Goal: Task Accomplishment & Management: Use online tool/utility

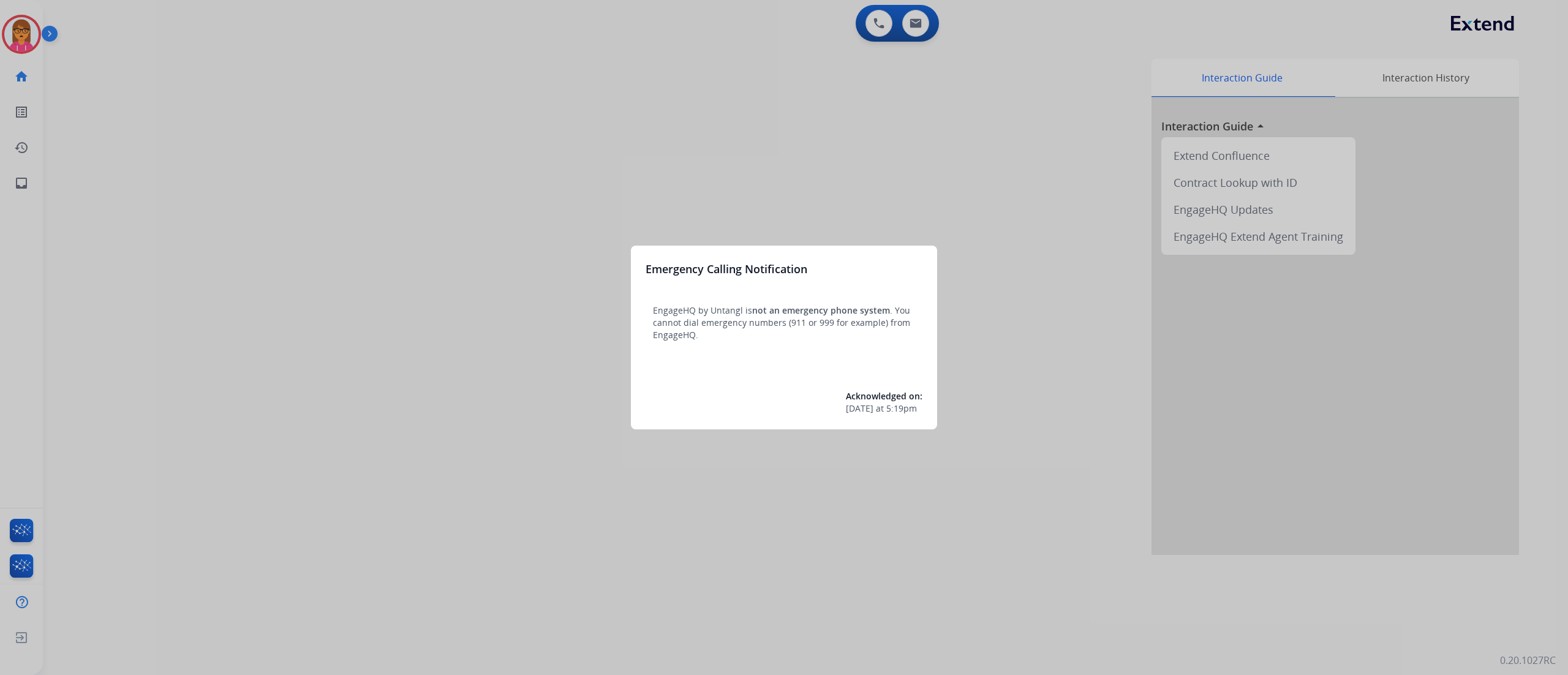
click at [479, 255] on div at bounding box center [784, 337] width 1568 height 675
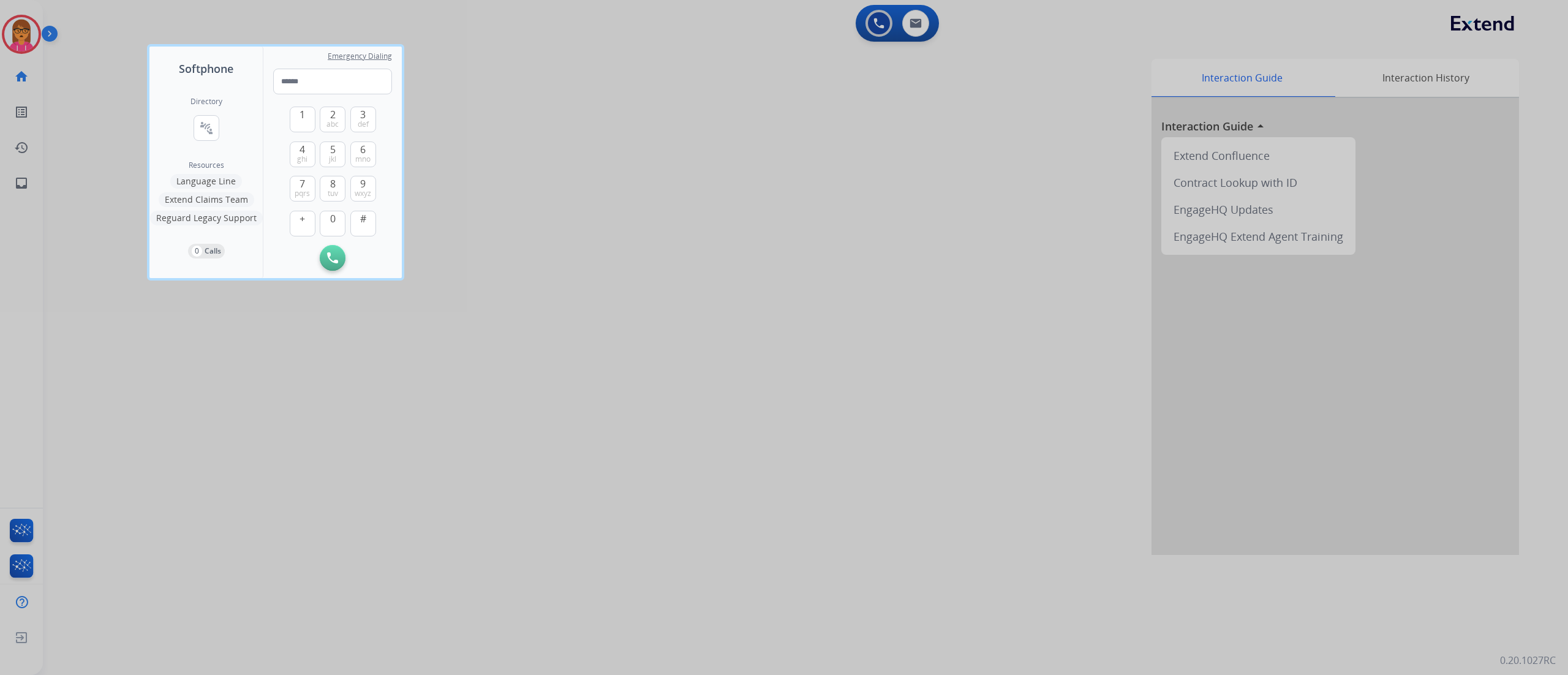
click at [504, 369] on div at bounding box center [784, 337] width 1568 height 675
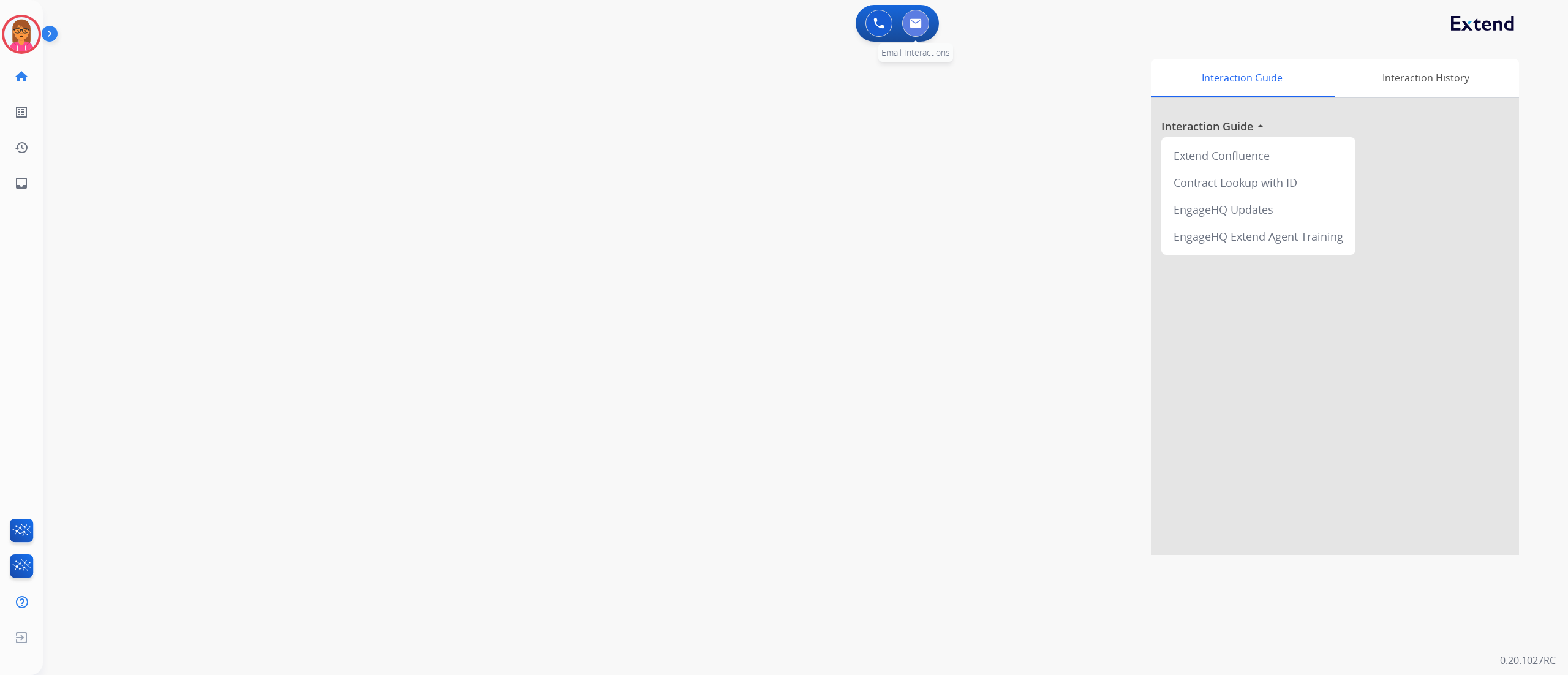
click at [905, 32] on button at bounding box center [915, 23] width 27 height 27
select select "**********"
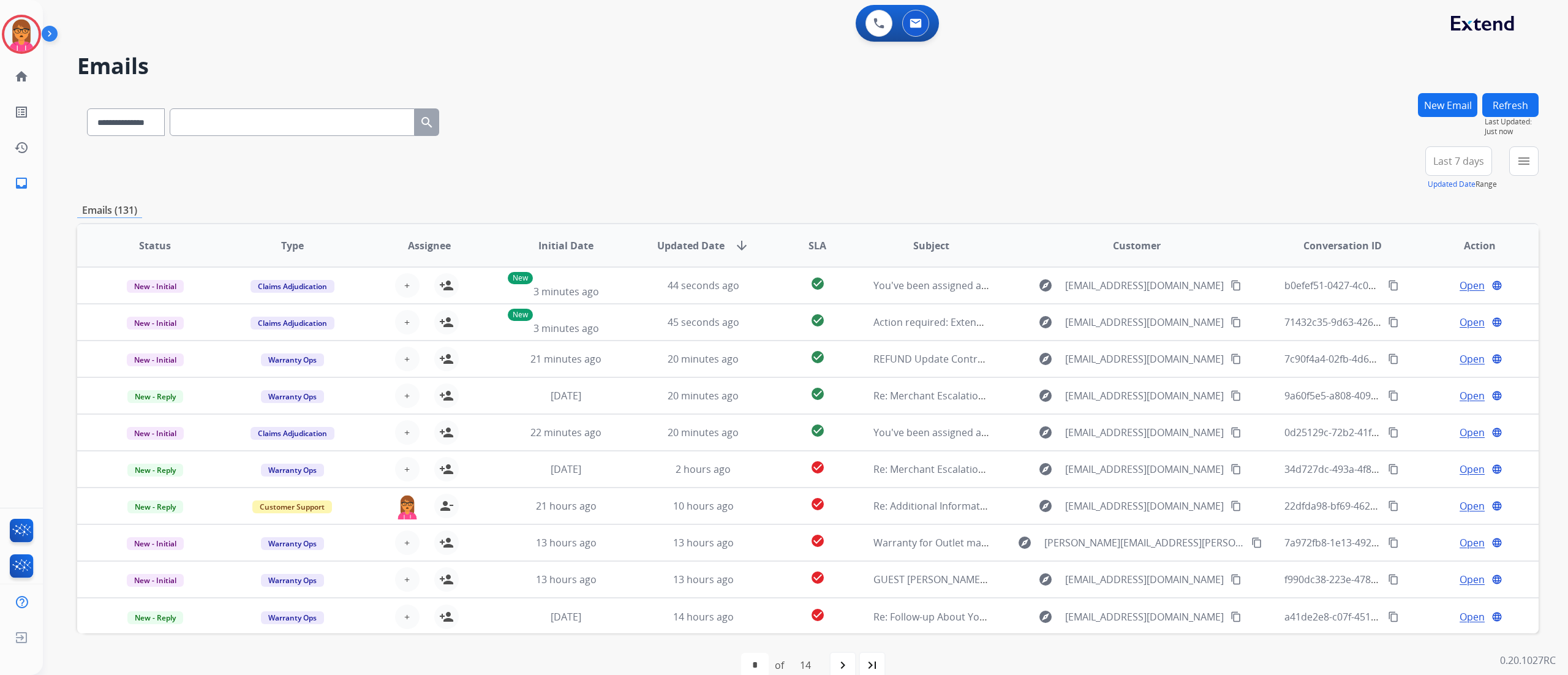
click at [1481, 156] on button "Last 7 days" at bounding box center [1458, 161] width 67 height 29
click at [1475, 159] on span "Last 7 days" at bounding box center [1458, 160] width 51 height 5
click at [1397, 171] on div "+86" at bounding box center [1400, 166] width 29 height 29
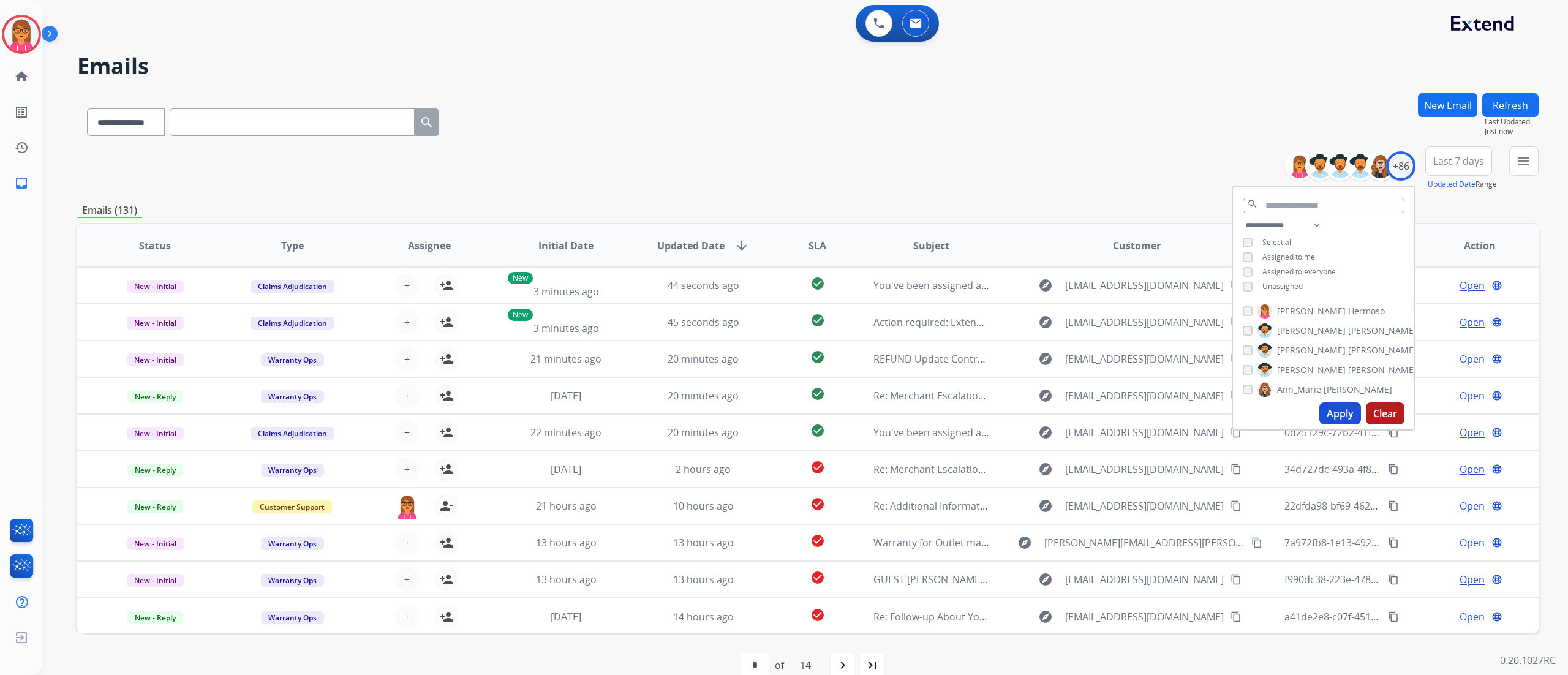
click at [1323, 411] on button "Apply" at bounding box center [1340, 413] width 42 height 22
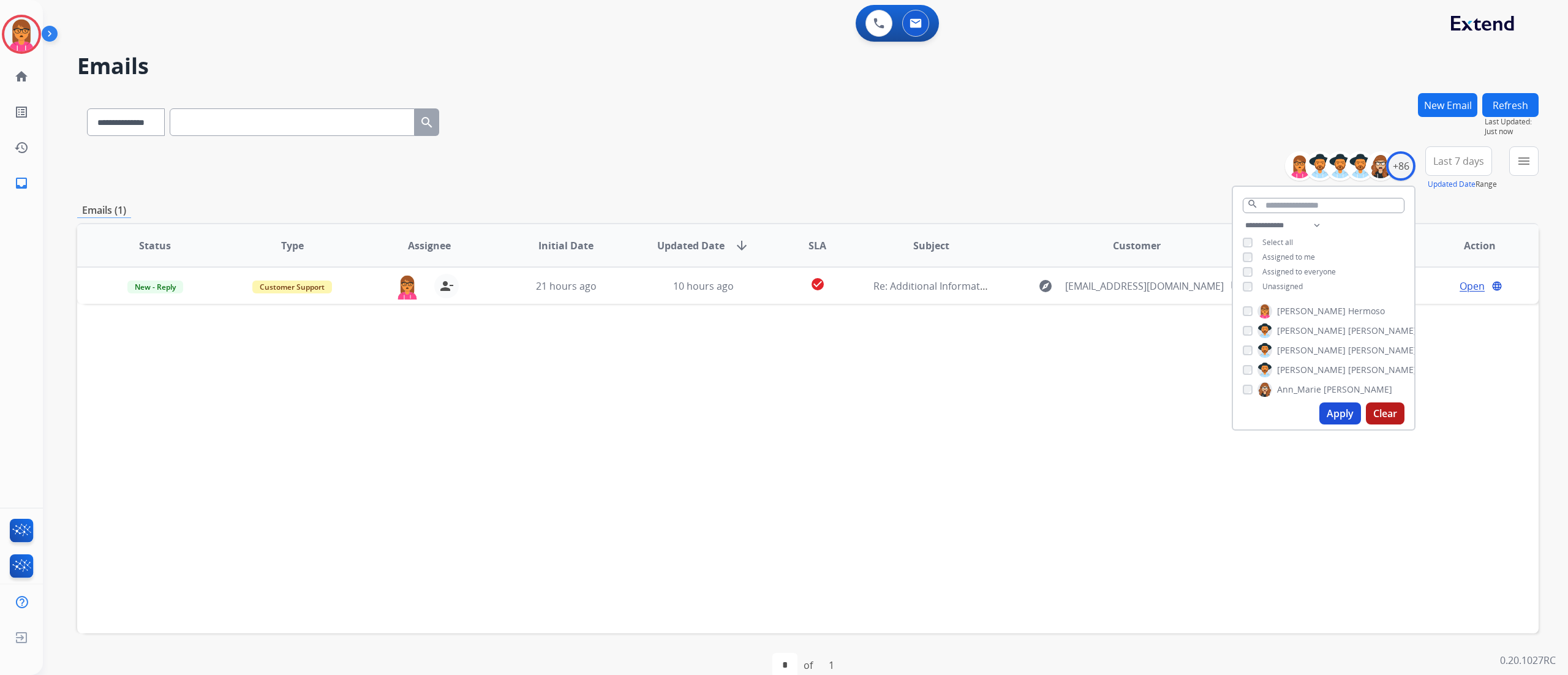
click at [973, 144] on div "**********" at bounding box center [807, 119] width 1461 height 53
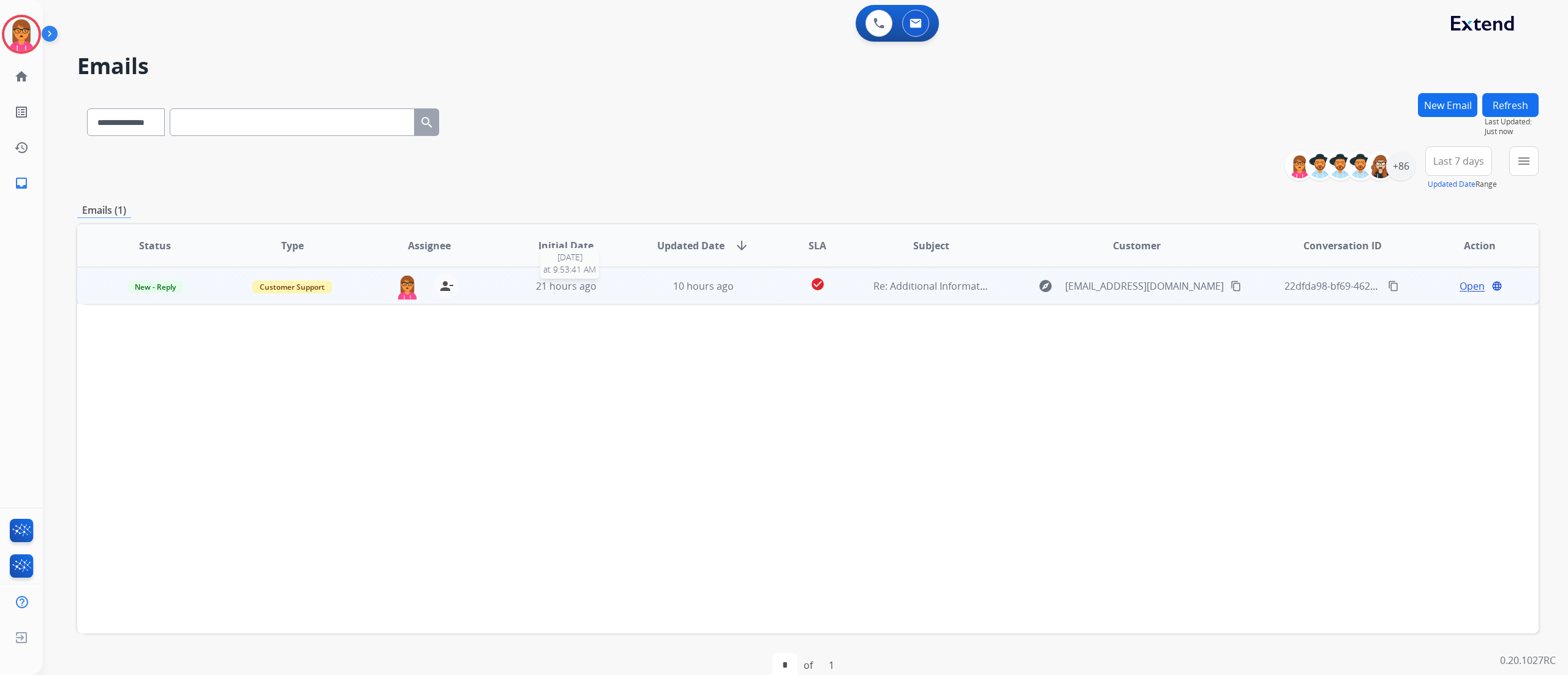
click at [569, 284] on span "21 hours ago" at bounding box center [566, 286] width 60 height 14
click at [1449, 286] on div "Open language" at bounding box center [1479, 285] width 117 height 15
click at [1448, 272] on td "Open language" at bounding box center [1469, 286] width 137 height 37
click at [1459, 279] on span "Open" at bounding box center [1472, 285] width 25 height 15
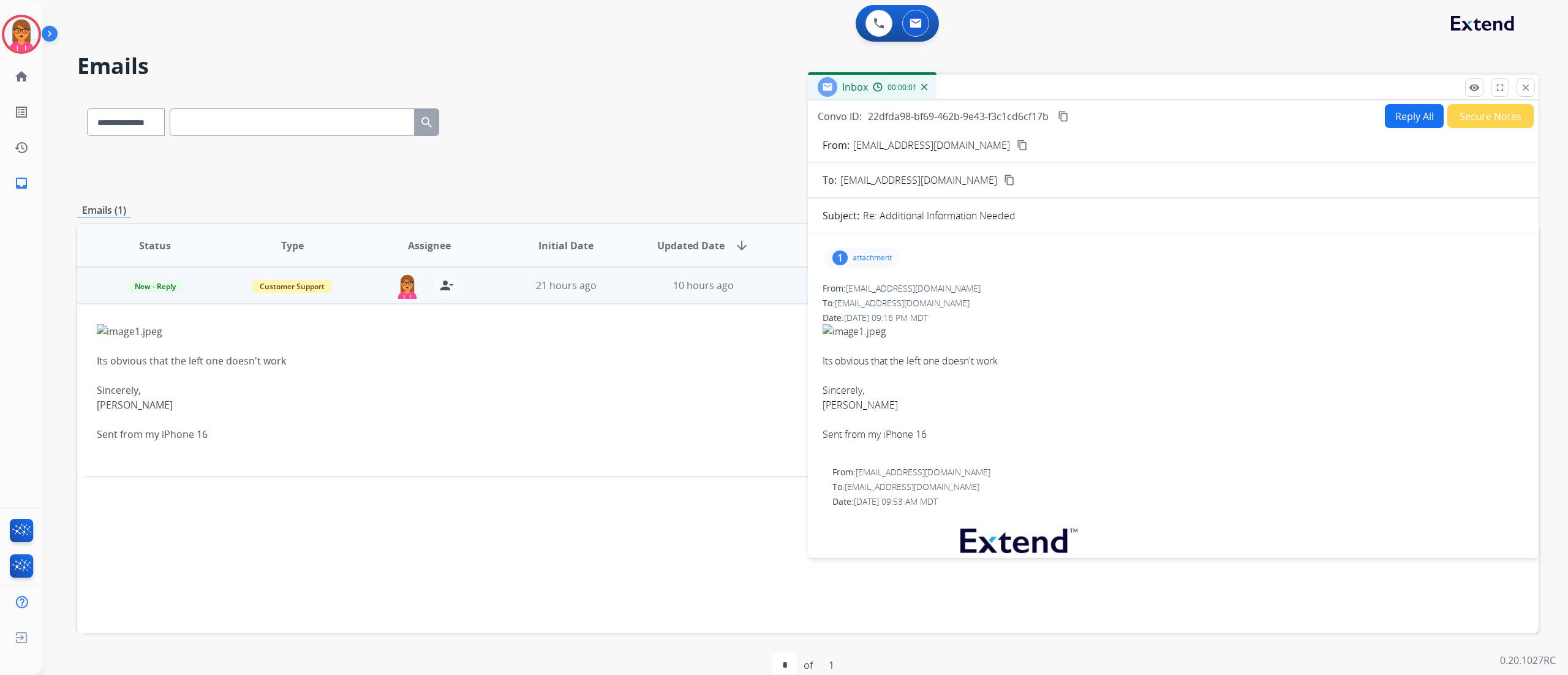
click at [857, 256] on p "attachment" at bounding box center [871, 257] width 39 height 10
click at [856, 288] on div at bounding box center [865, 288] width 61 height 43
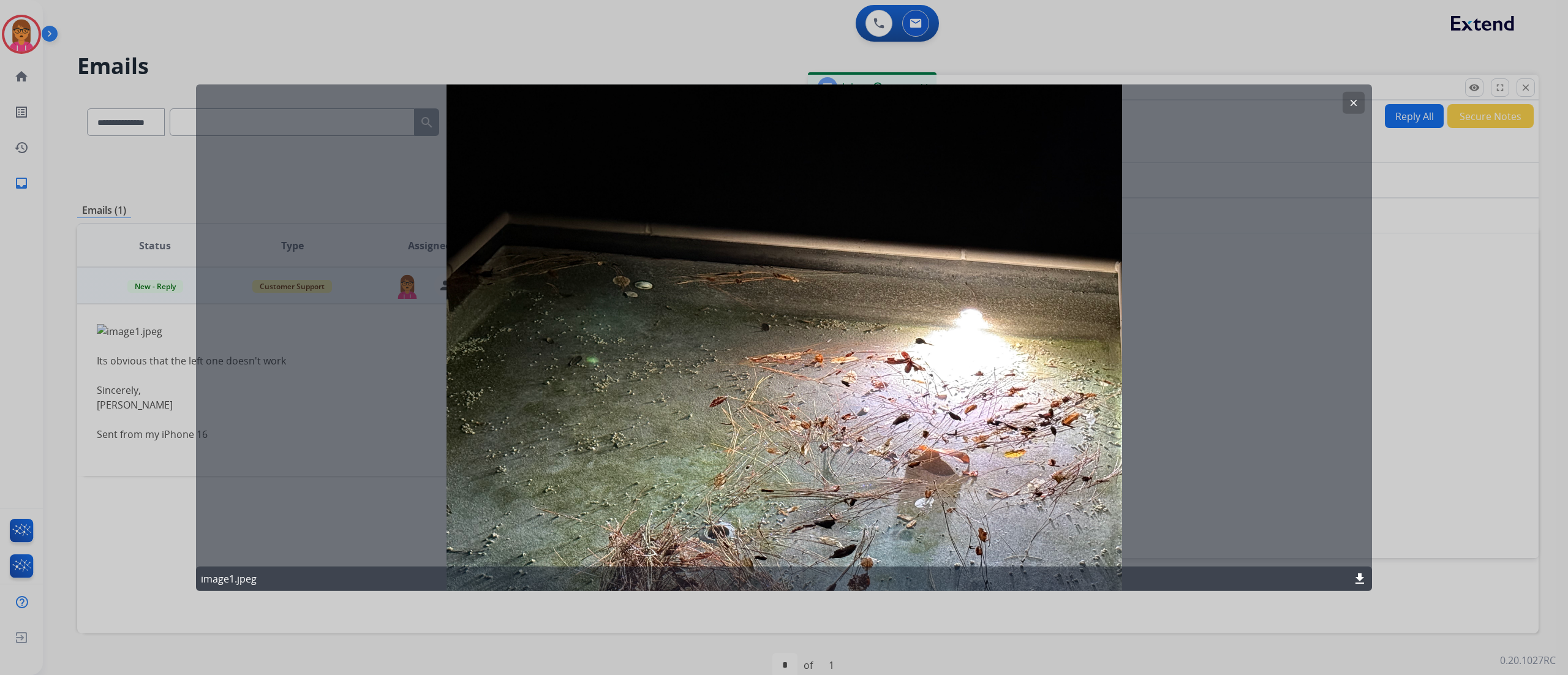
click at [1359, 583] on mat-icon "download" at bounding box center [1359, 577] width 15 height 15
click at [1404, 195] on div at bounding box center [784, 337] width 1568 height 675
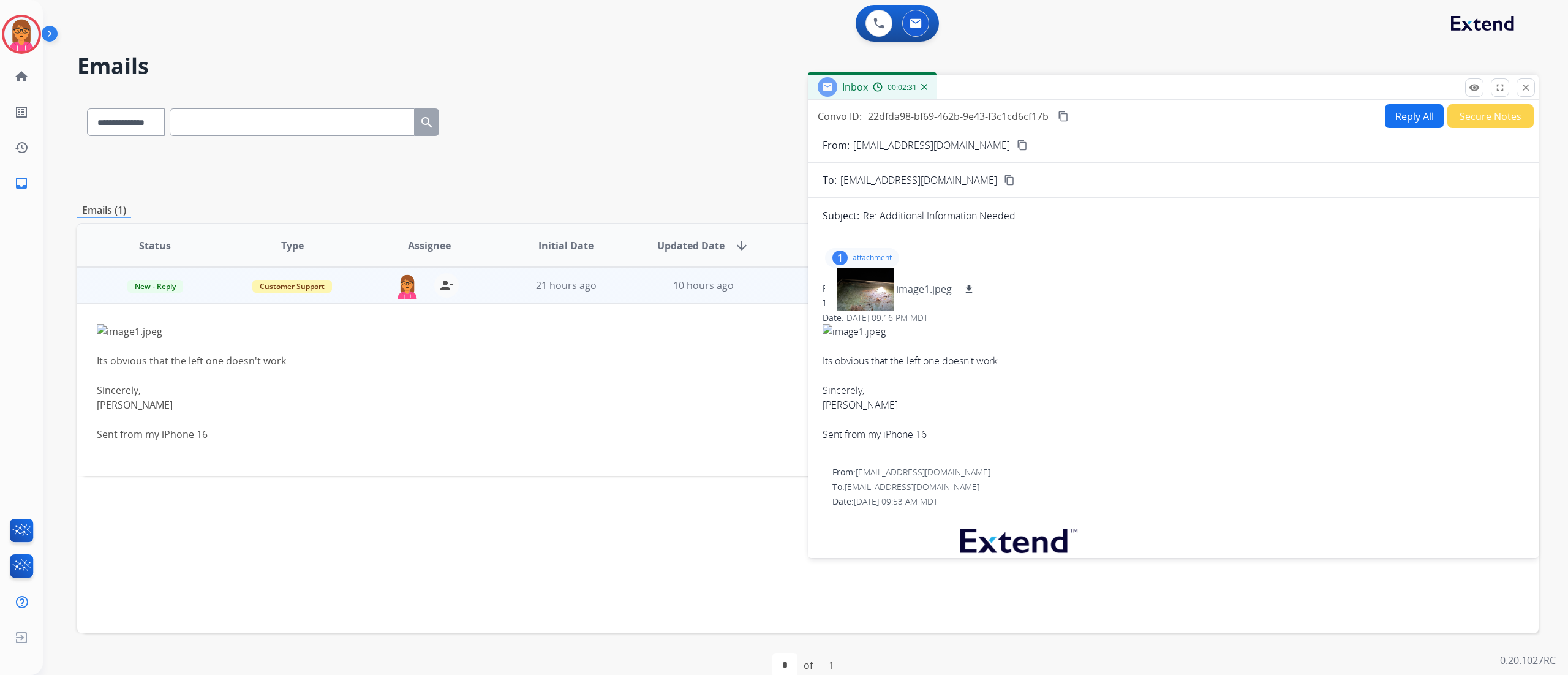
click at [1016, 142] on mat-icon "content_copy" at bounding box center [1021, 145] width 11 height 11
click at [1518, 90] on button "close Close" at bounding box center [1525, 87] width 18 height 18
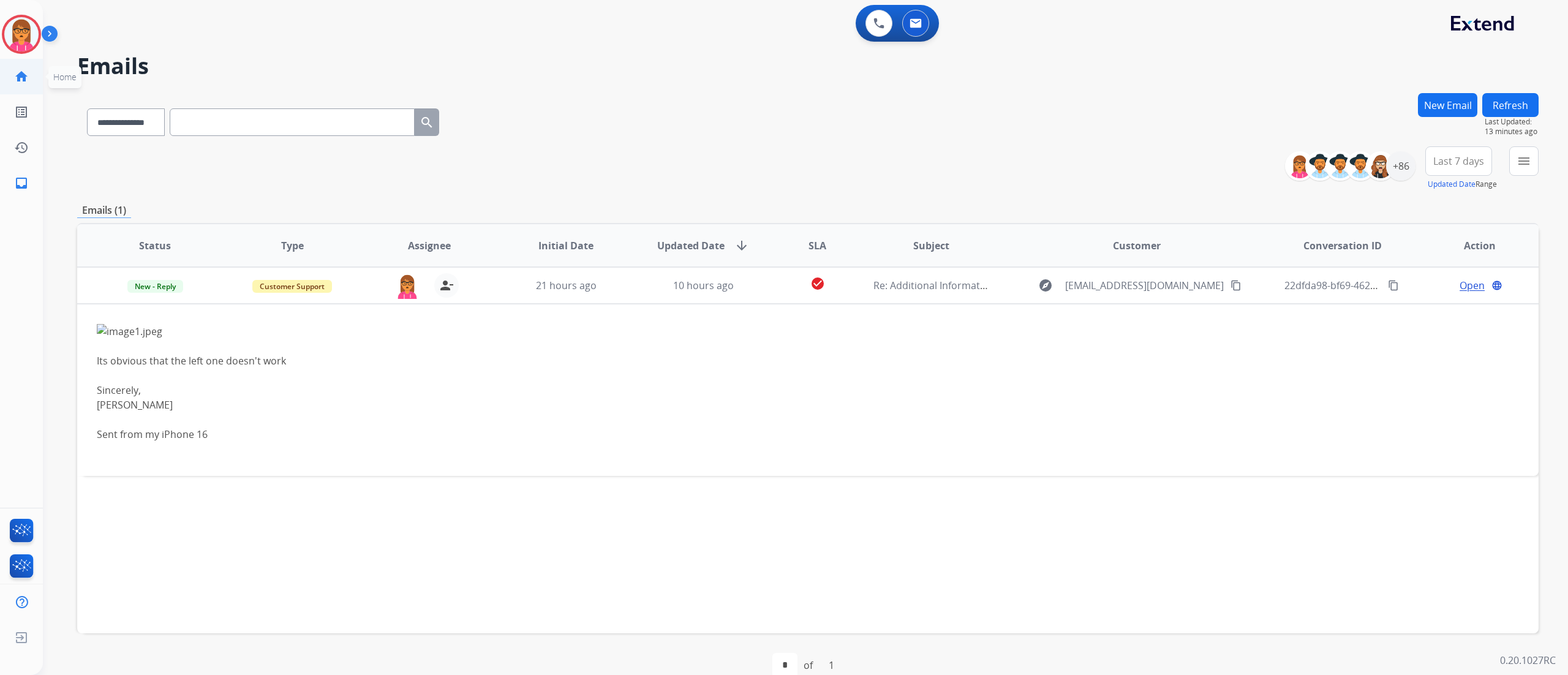
click at [27, 77] on mat-icon "home" at bounding box center [20, 76] width 15 height 15
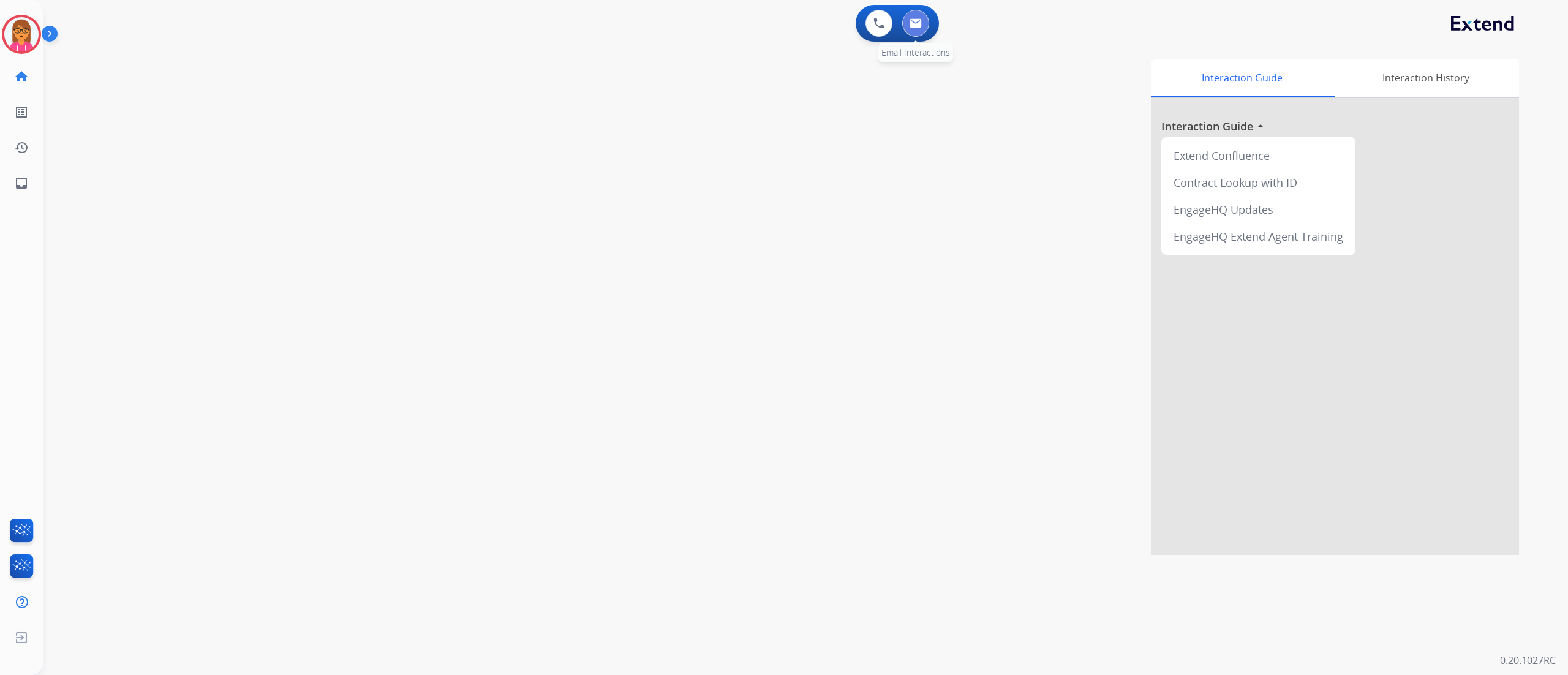
click at [919, 29] on button at bounding box center [915, 23] width 27 height 27
select select "**********"
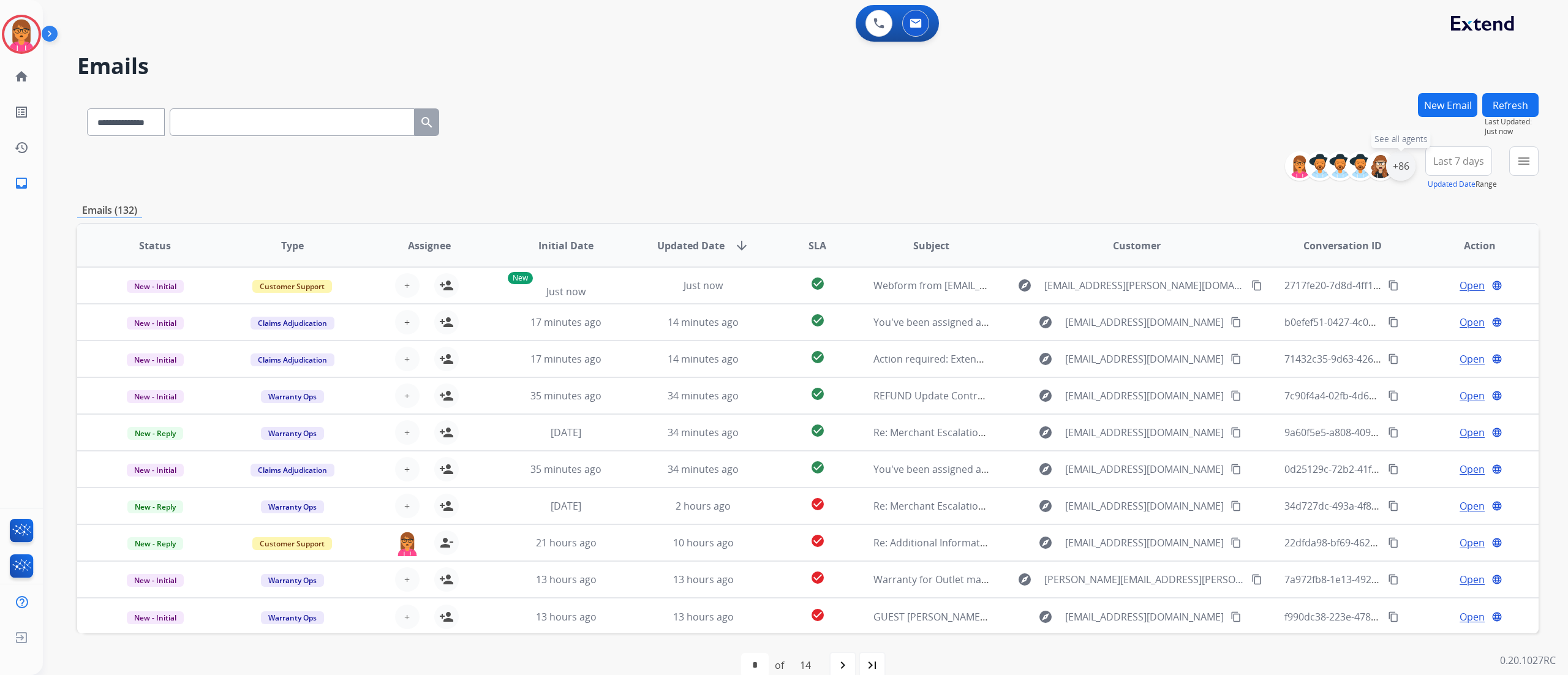
click at [1404, 171] on div "+86" at bounding box center [1400, 166] width 29 height 29
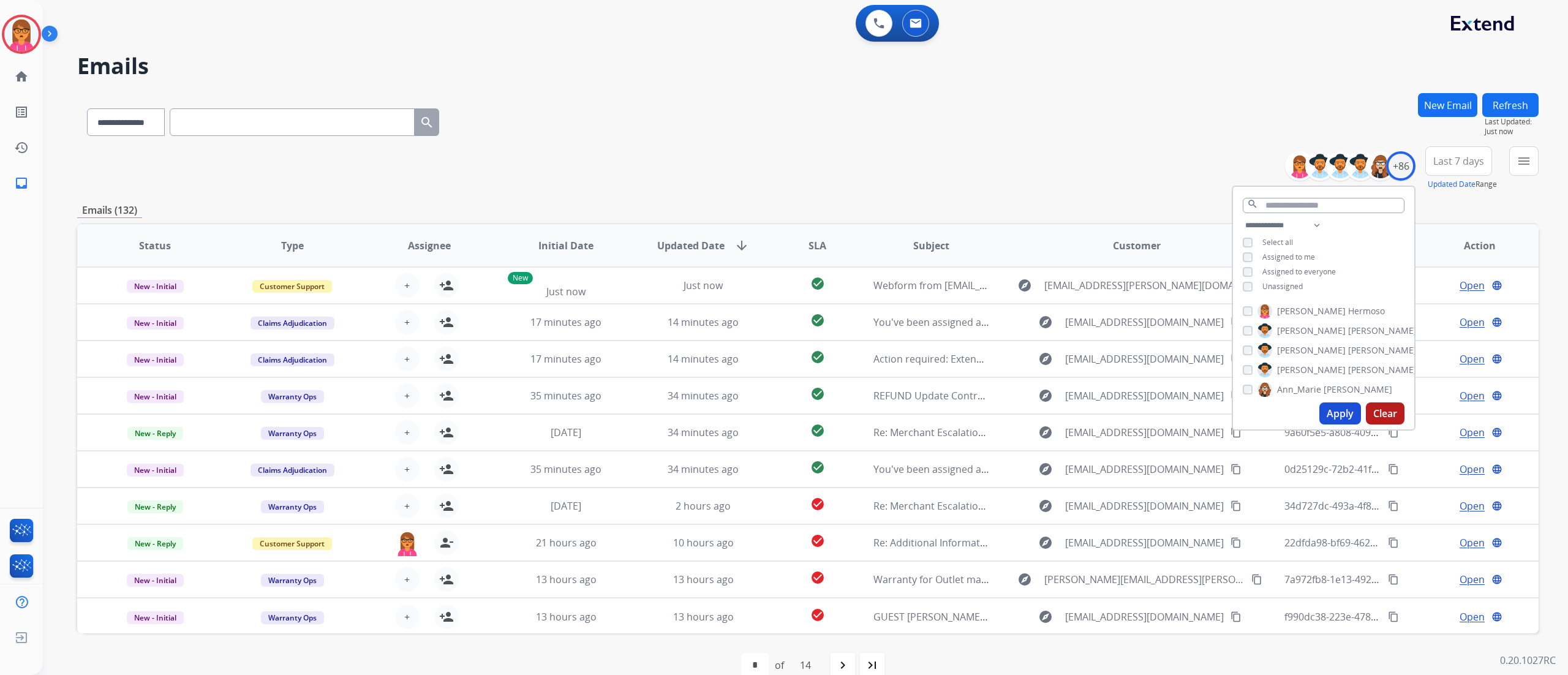
click at [1264, 284] on span "Unassigned" at bounding box center [1282, 286] width 41 height 11
click at [1331, 413] on button "Apply" at bounding box center [1340, 413] width 42 height 22
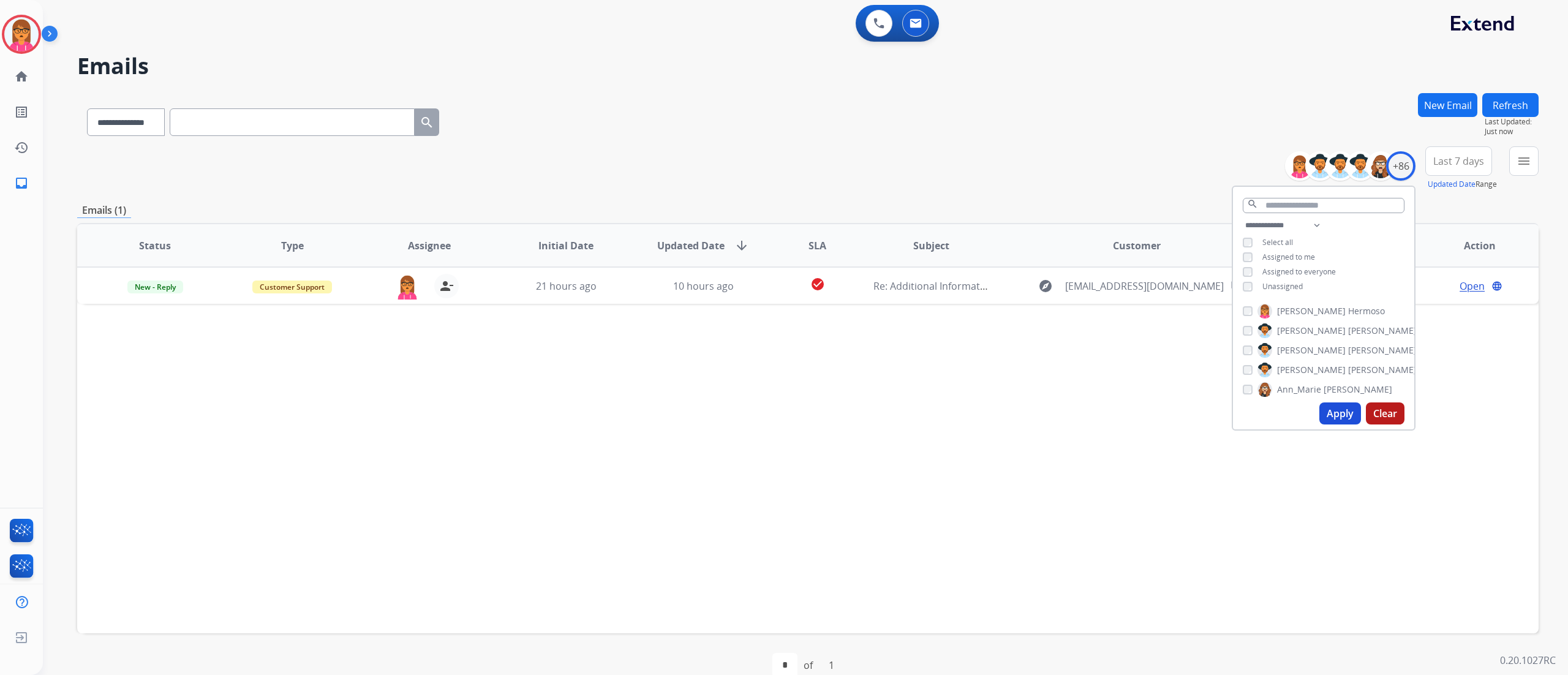
click at [1480, 152] on button "Last 7 days" at bounding box center [1458, 161] width 67 height 29
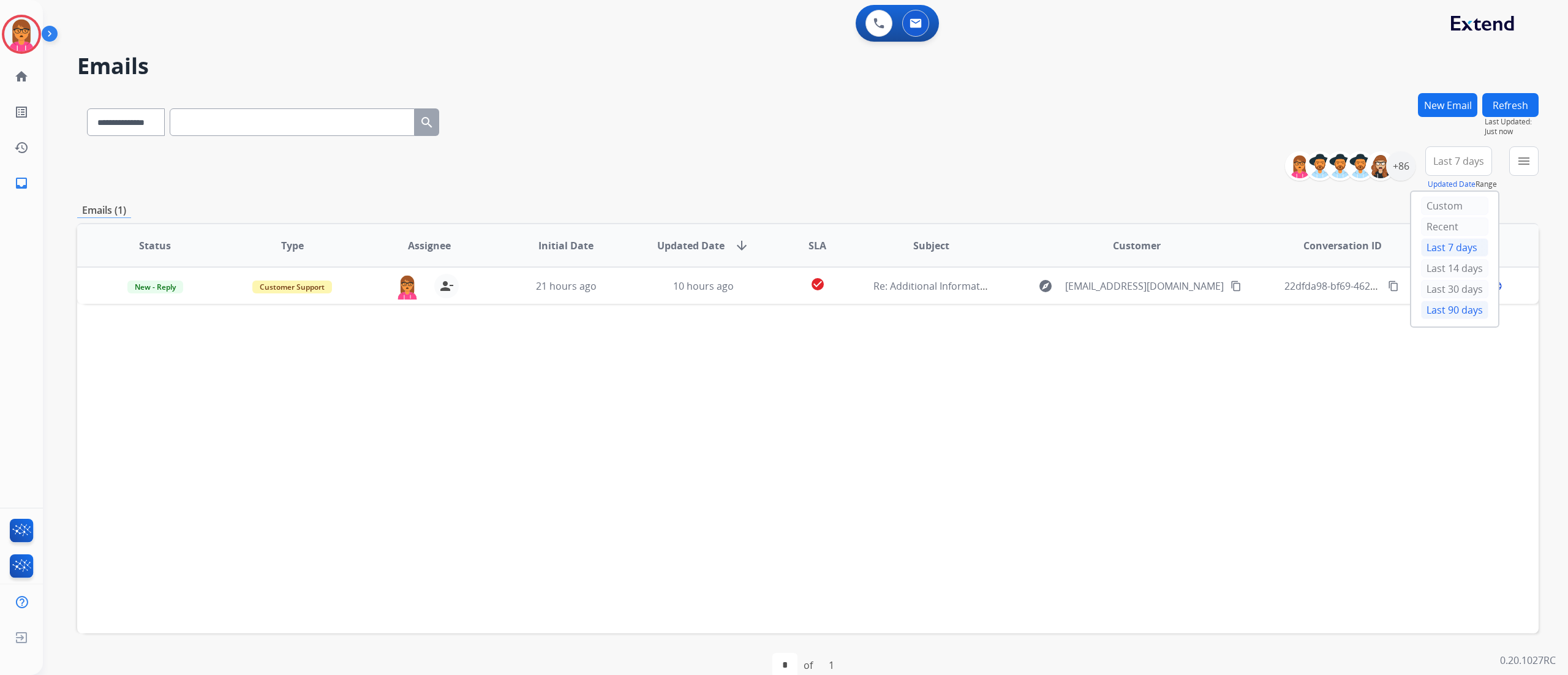
click at [1471, 310] on div "Last 90 days" at bounding box center [1453, 309] width 67 height 18
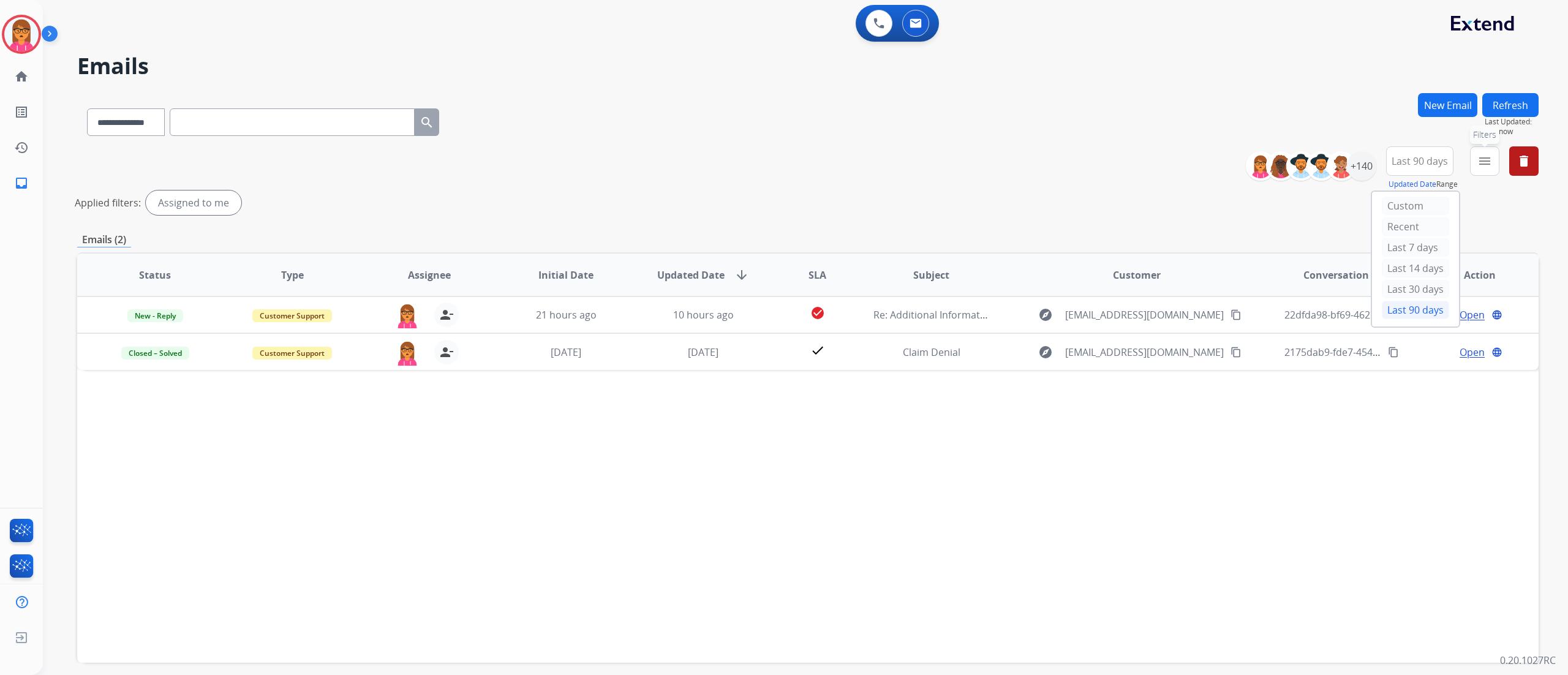
click at [1488, 149] on button "menu Filters" at bounding box center [1484, 161] width 29 height 29
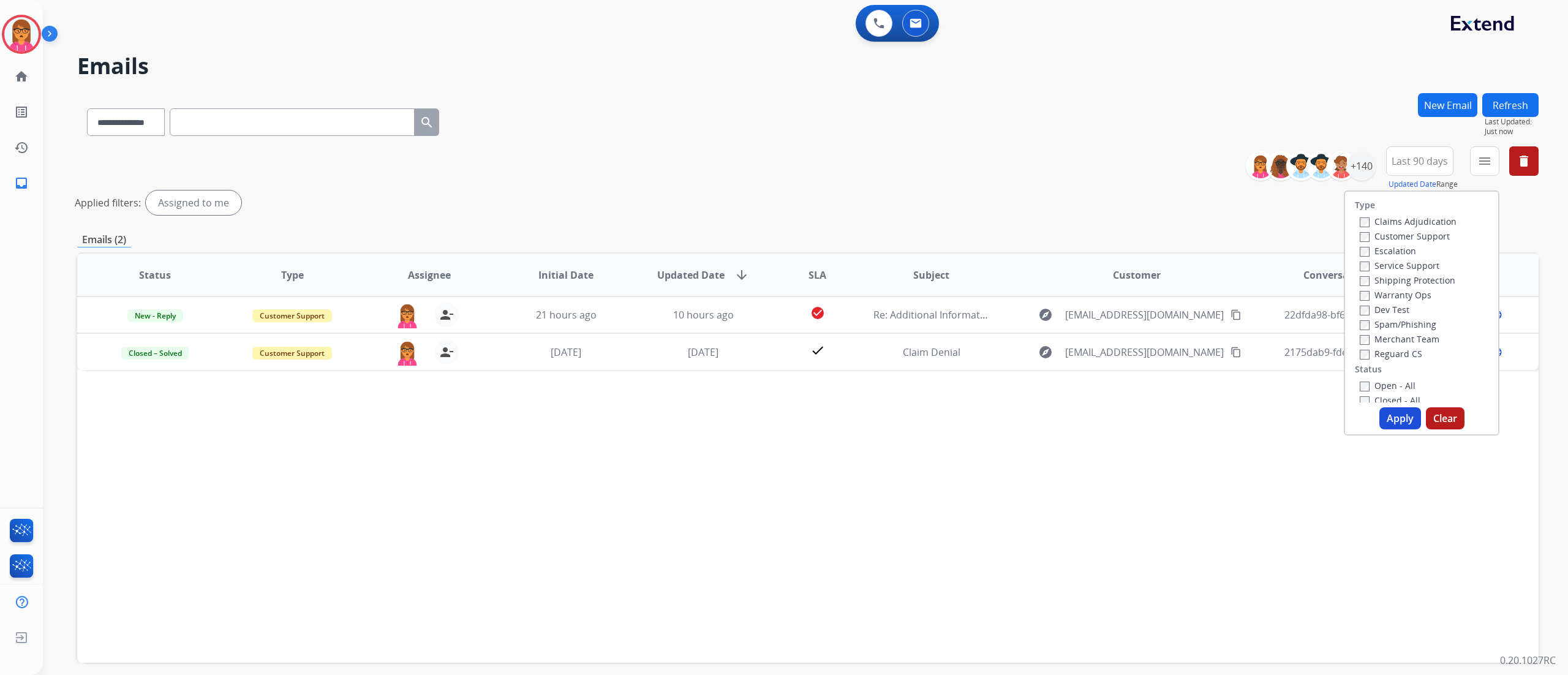
click at [1392, 380] on label "Open - All" at bounding box center [1386, 386] width 55 height 12
click at [1391, 422] on button "Apply" at bounding box center [1399, 418] width 42 height 22
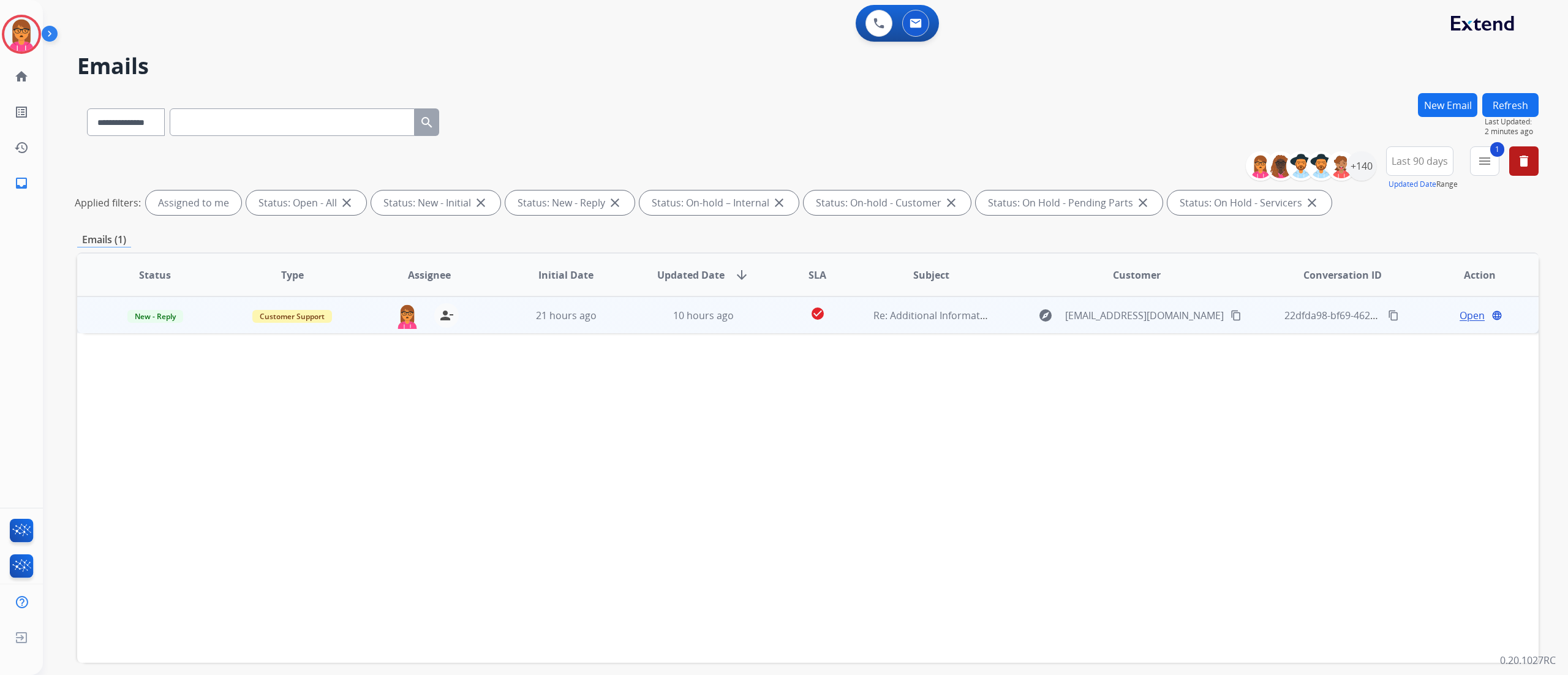
click at [1466, 312] on span "Open" at bounding box center [1472, 315] width 25 height 15
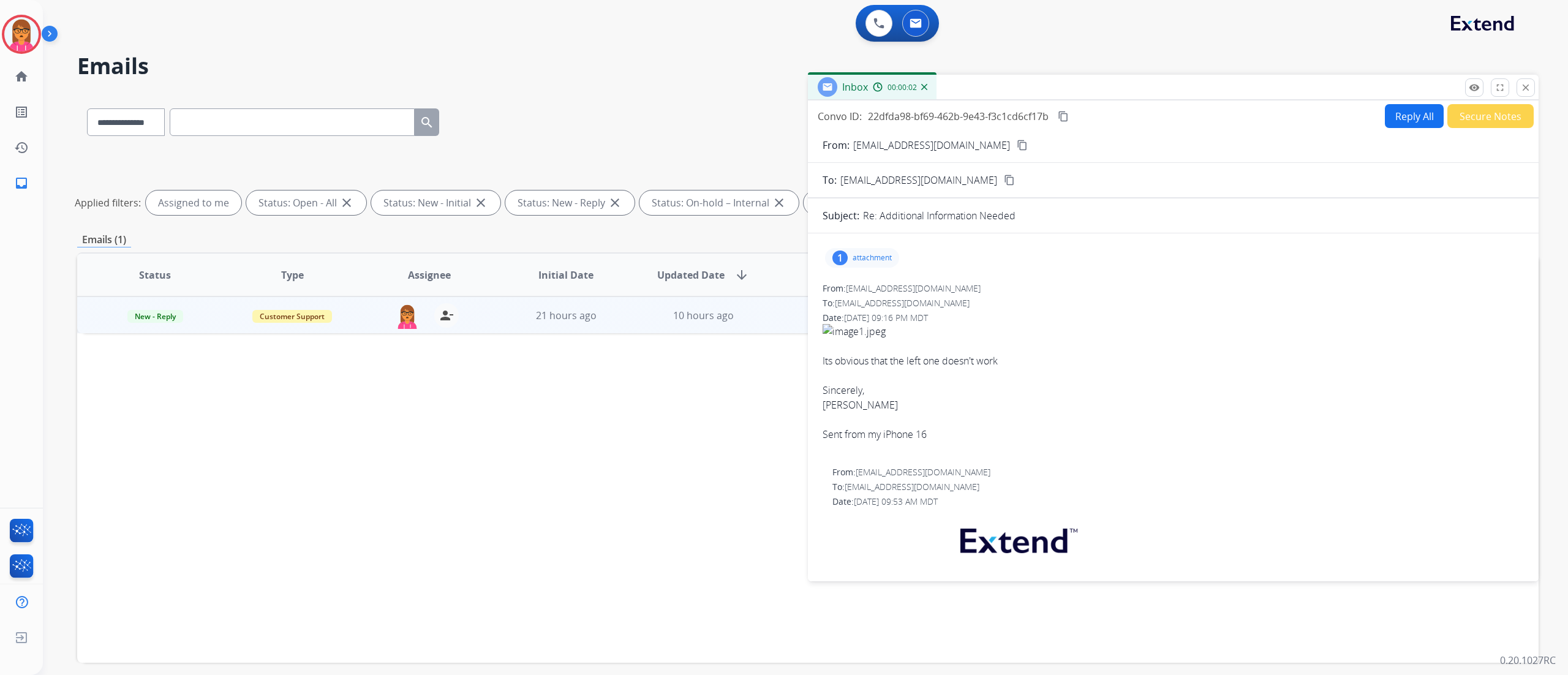
click at [879, 253] on p "attachment" at bounding box center [871, 257] width 39 height 10
click at [862, 282] on div at bounding box center [865, 288] width 61 height 43
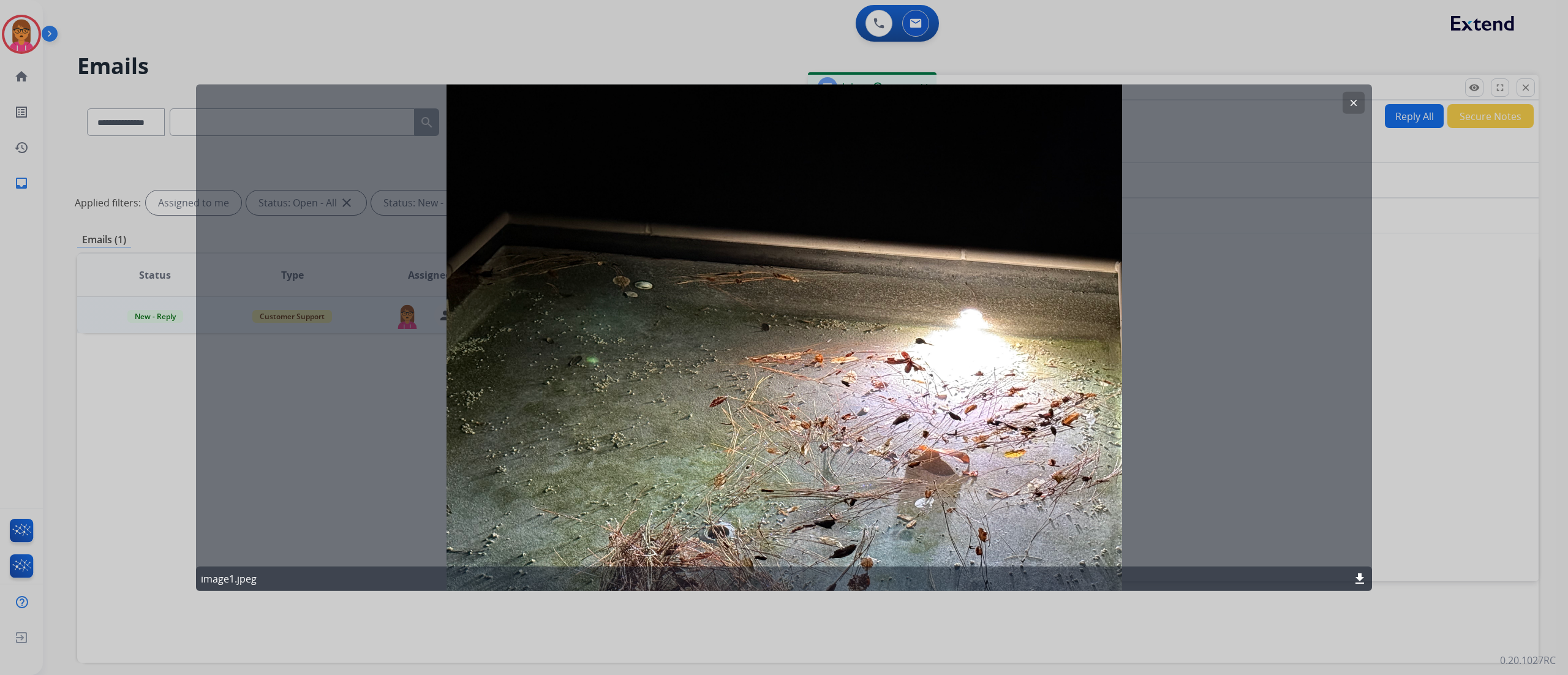
click at [645, 279] on div "clear image1.jpeg download" at bounding box center [784, 337] width 1176 height 506
click at [1350, 92] on div "clear" at bounding box center [1353, 103] width 22 height 22
click at [1345, 100] on button "clear" at bounding box center [1353, 103] width 22 height 22
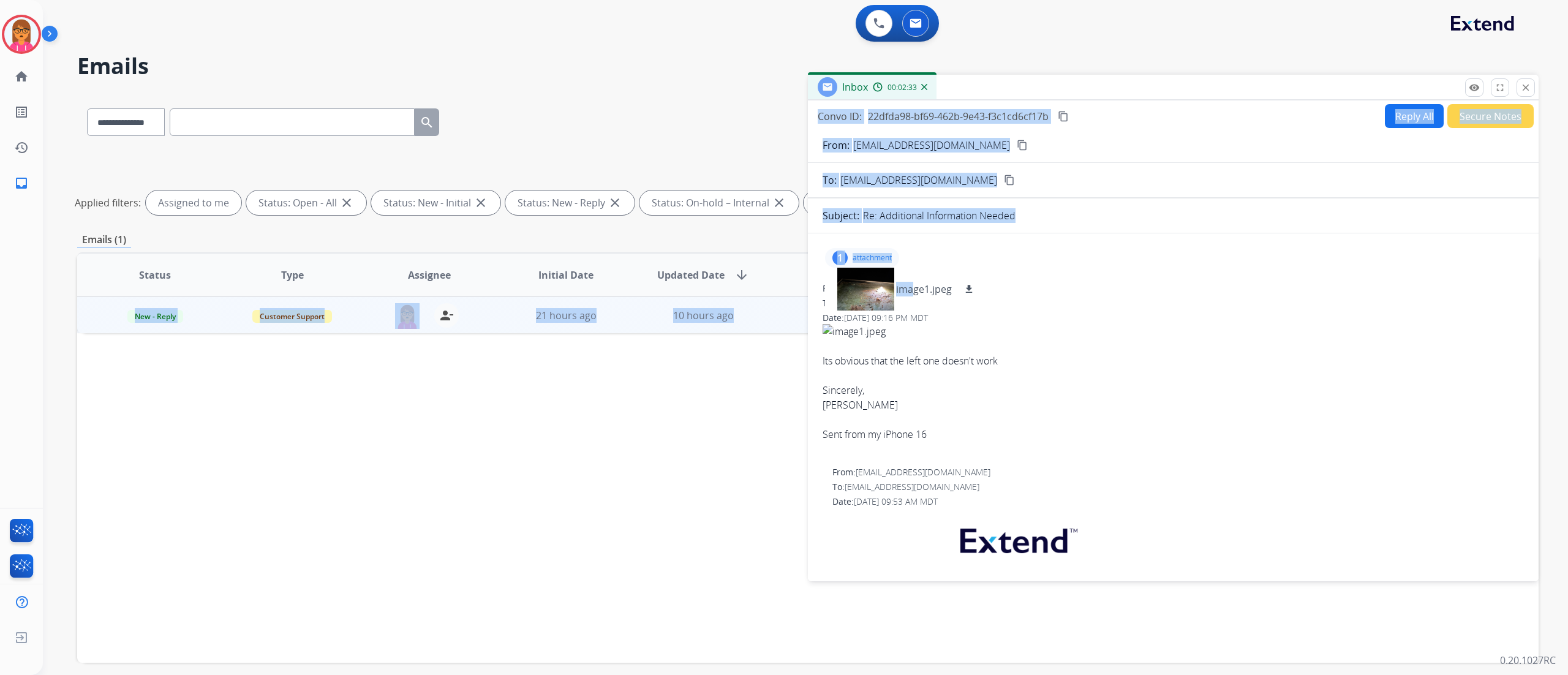
drag, startPoint x: 907, startPoint y: 287, endPoint x: 772, endPoint y: 284, distance: 135.0
click at [772, 284] on div "**********" at bounding box center [807, 410] width 1461 height 633
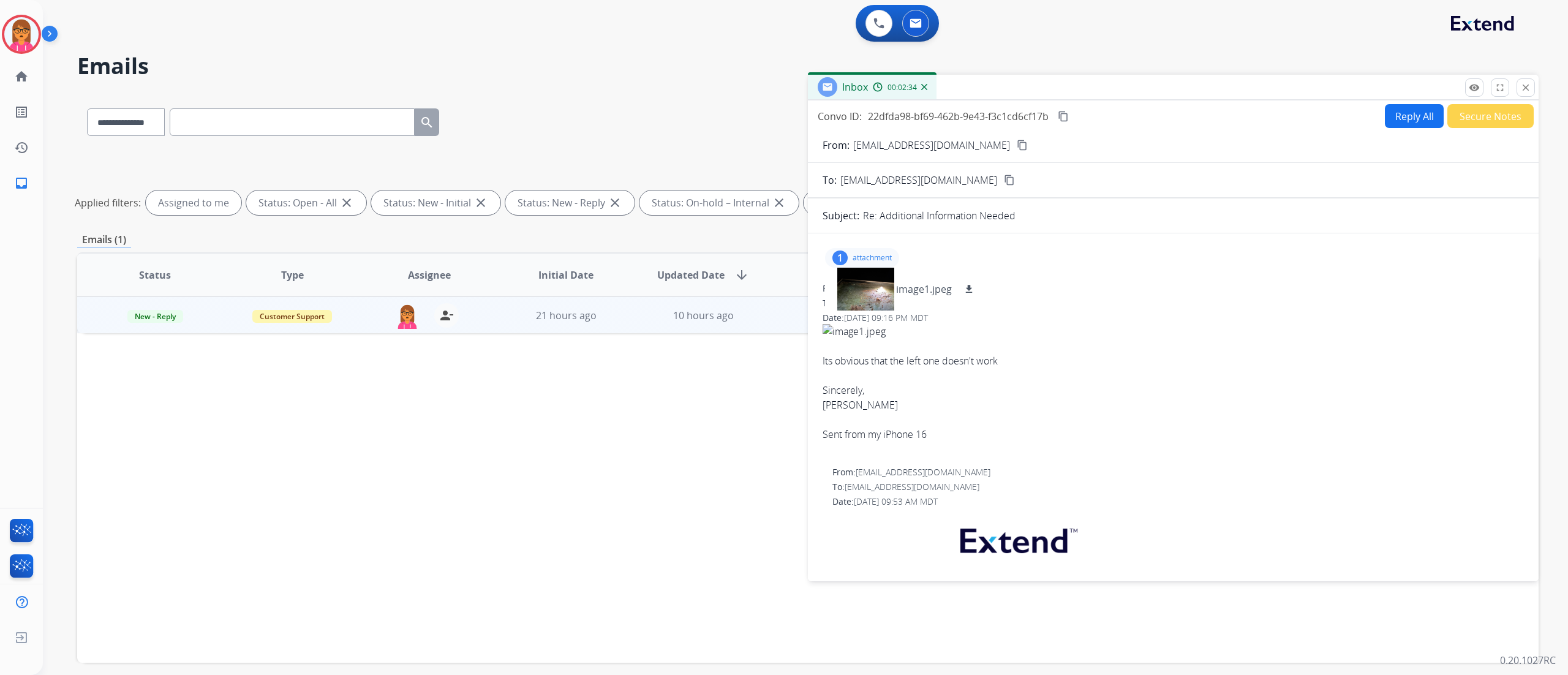
click at [1151, 361] on div "Its obvious that the left one doesn't work" at bounding box center [1173, 360] width 701 height 15
click at [845, 262] on div "1" at bounding box center [840, 257] width 16 height 15
click at [854, 255] on p "attachment" at bounding box center [871, 257] width 39 height 10
click at [934, 284] on p "image1.jpeg" at bounding box center [923, 288] width 55 height 15
